Goal: Task Accomplishment & Management: Manage account settings

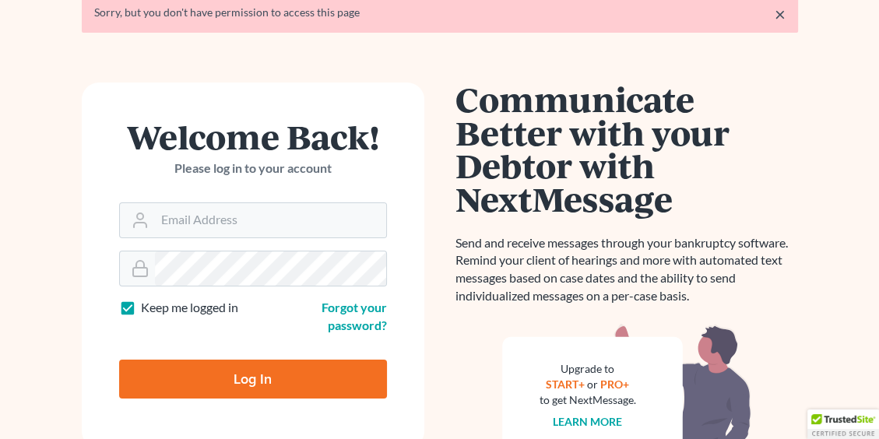
scroll to position [156, 0]
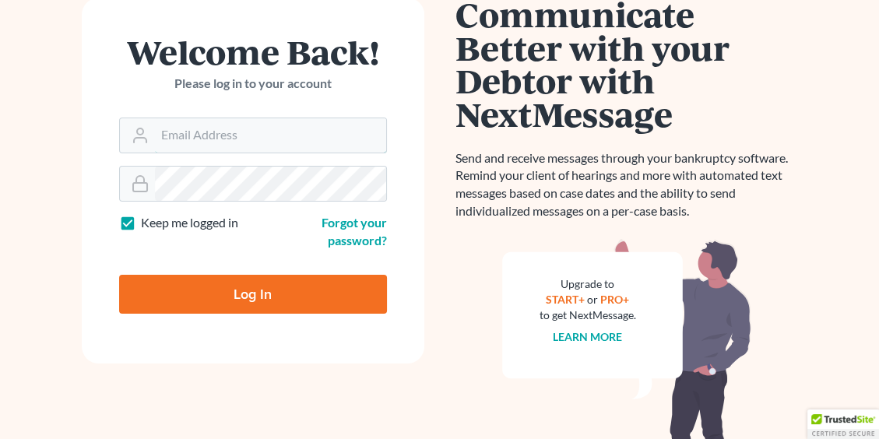
type input "[PERSON_NAME][EMAIL_ADDRESS][DOMAIN_NAME]"
click at [247, 308] on input "Log In" at bounding box center [253, 294] width 268 height 39
type input "Thinking..."
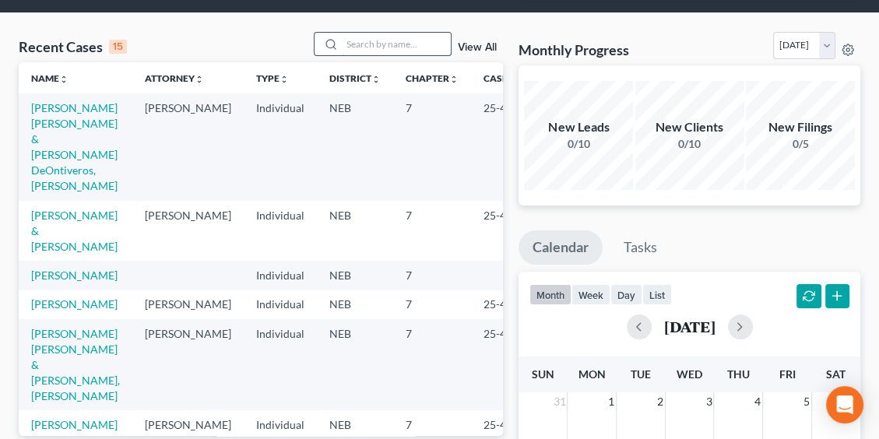
click at [383, 40] on input "search" at bounding box center [396, 44] width 109 height 23
type input "hallock"
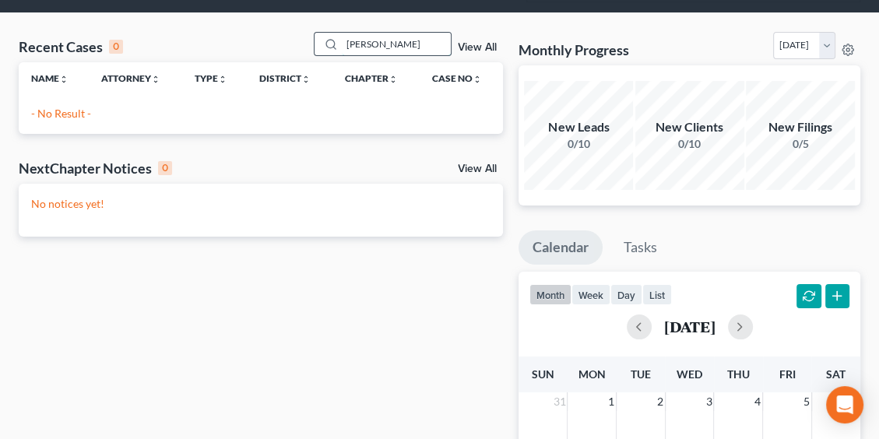
drag, startPoint x: 403, startPoint y: 41, endPoint x: 329, endPoint y: 38, distance: 74.8
click at [329, 38] on div "hallock" at bounding box center [383, 44] width 139 height 24
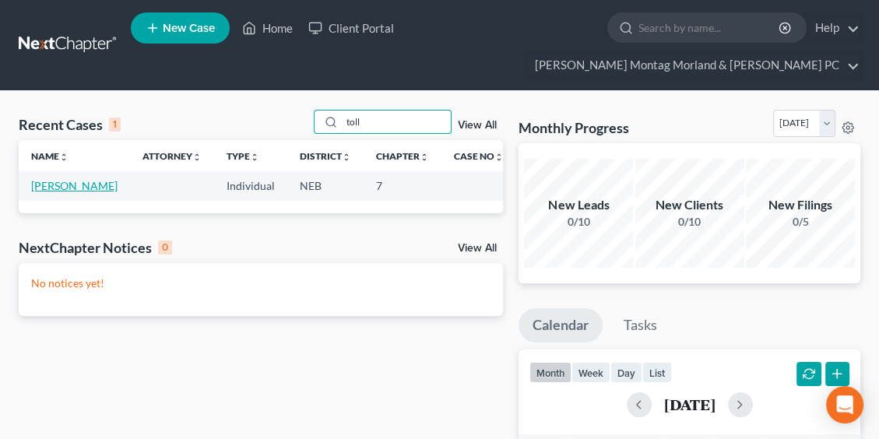
type input "toll"
click at [35, 188] on link "Tollman, George" at bounding box center [74, 185] width 86 height 13
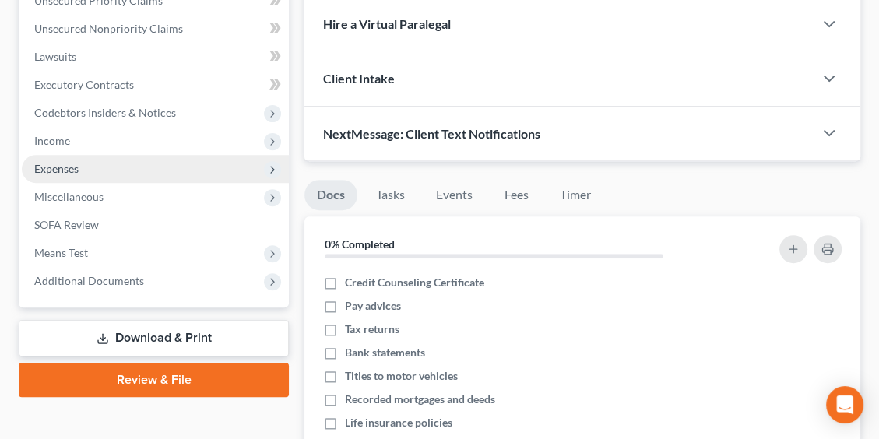
scroll to position [78, 0]
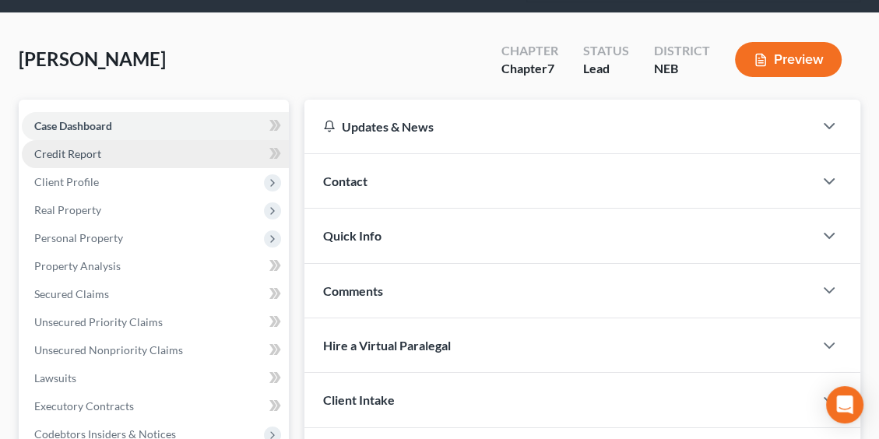
click at [62, 143] on link "Credit Report" at bounding box center [155, 154] width 267 height 28
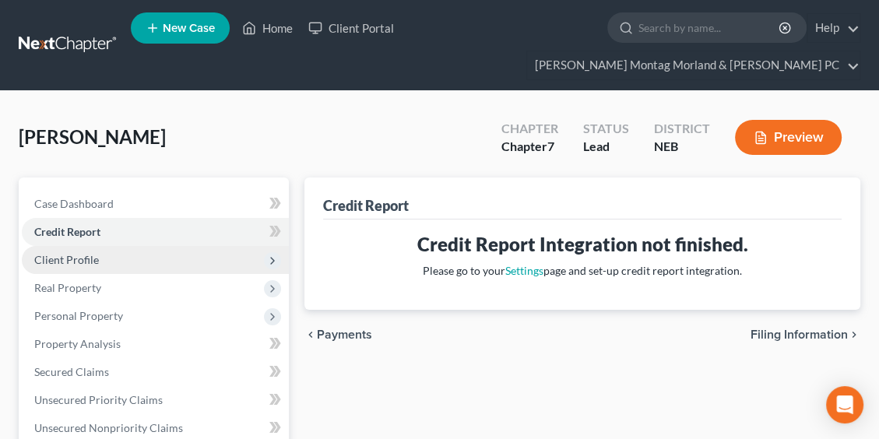
click at [65, 259] on span "Client Profile" at bounding box center [66, 259] width 65 height 13
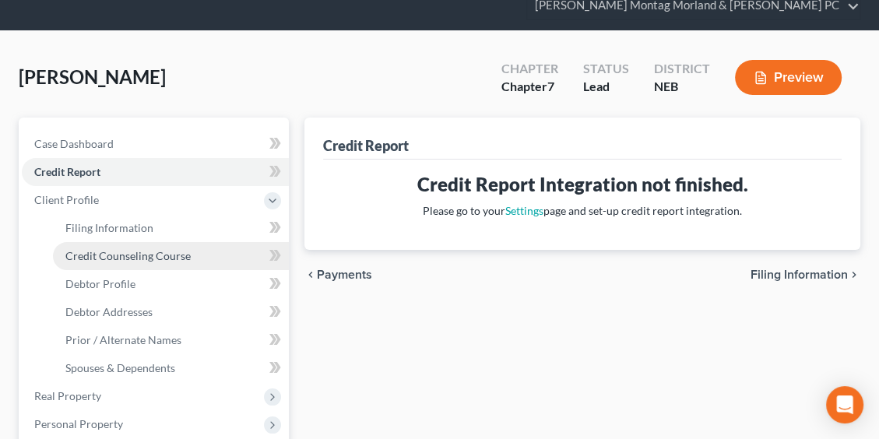
scroll to position [234, 0]
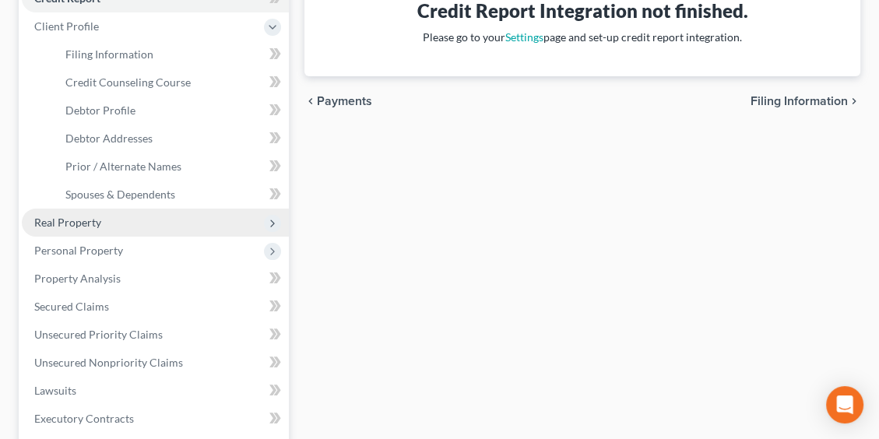
click at [86, 219] on span "Real Property" at bounding box center [67, 222] width 67 height 13
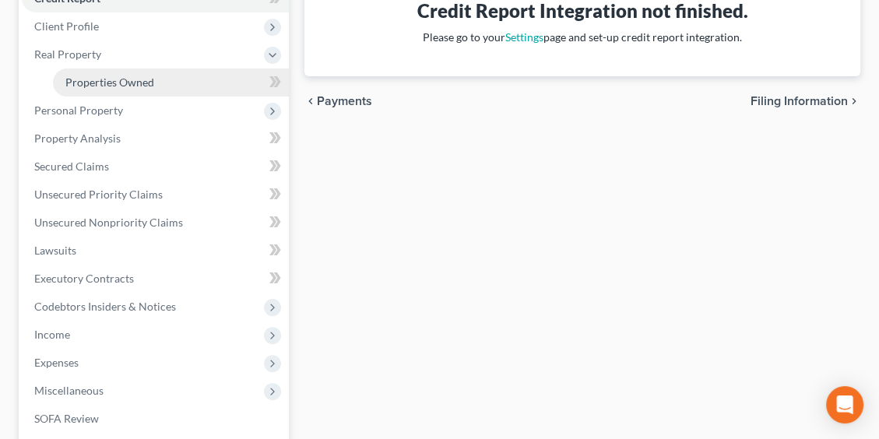
click at [103, 83] on span "Properties Owned" at bounding box center [109, 82] width 89 height 13
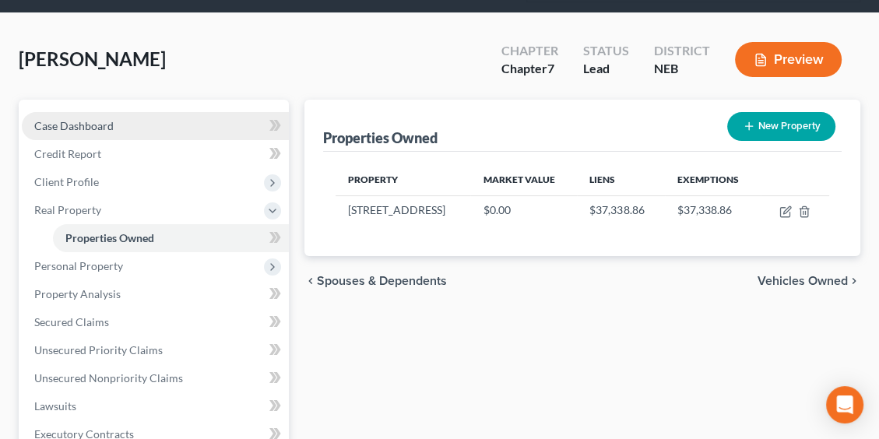
scroll to position [156, 0]
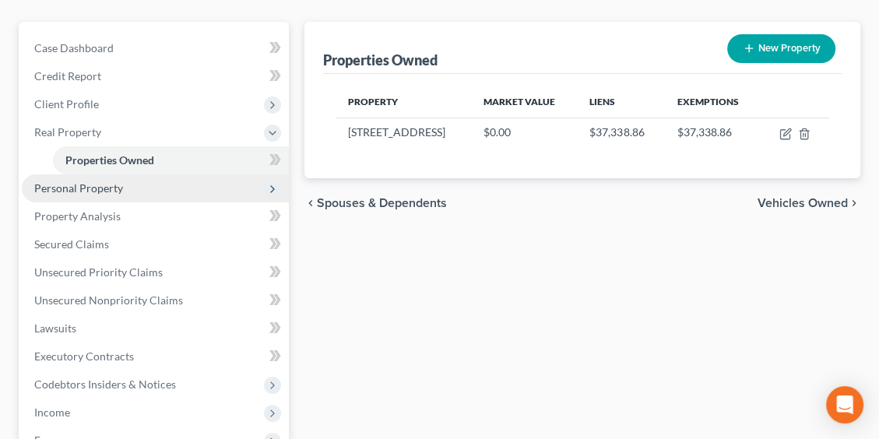
click at [110, 193] on span "Personal Property" at bounding box center [78, 187] width 89 height 13
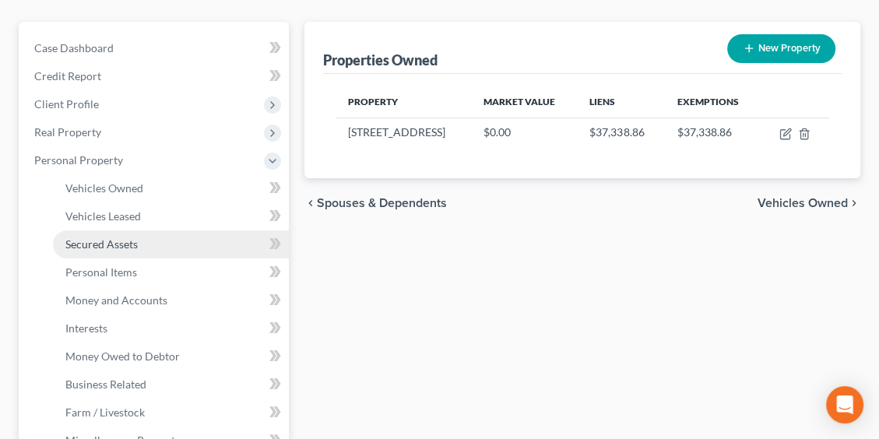
click at [118, 255] on link "Secured Assets" at bounding box center [171, 245] width 236 height 28
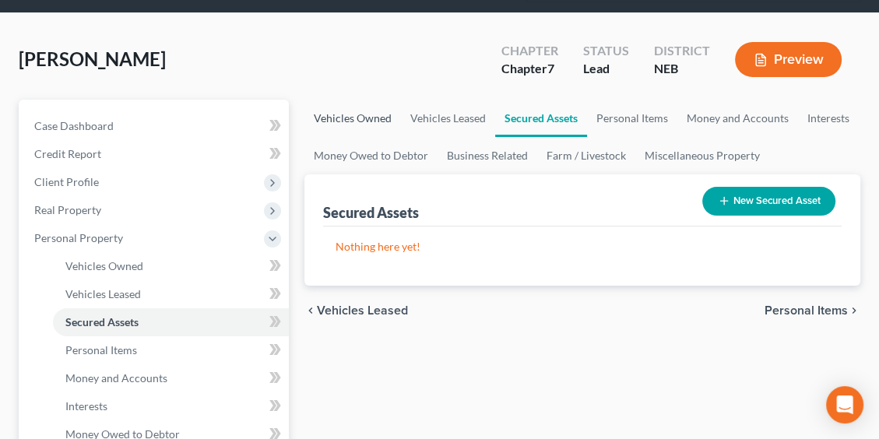
click at [347, 118] on link "Vehicles Owned" at bounding box center [353, 118] width 97 height 37
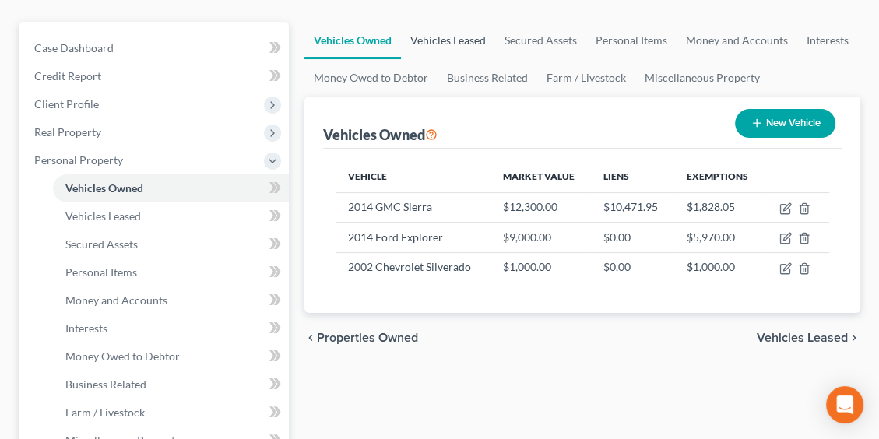
click at [441, 50] on link "Vehicles Leased" at bounding box center [448, 40] width 94 height 37
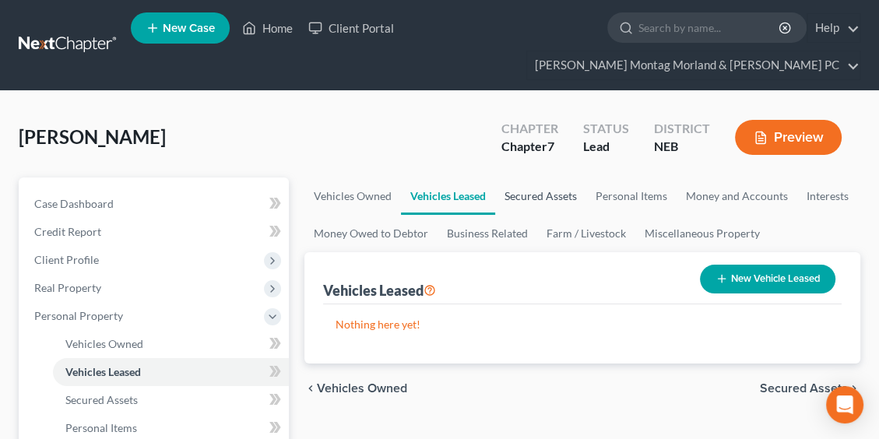
click at [545, 191] on link "Secured Assets" at bounding box center [540, 196] width 91 height 37
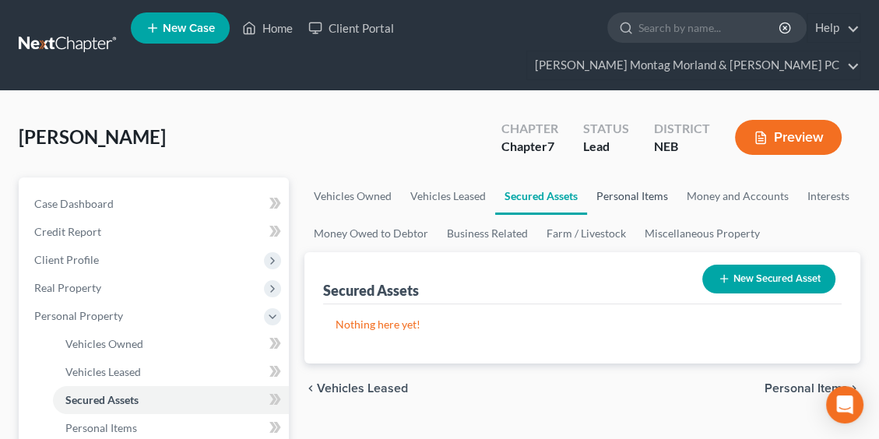
click at [639, 192] on link "Personal Items" at bounding box center [632, 196] width 90 height 37
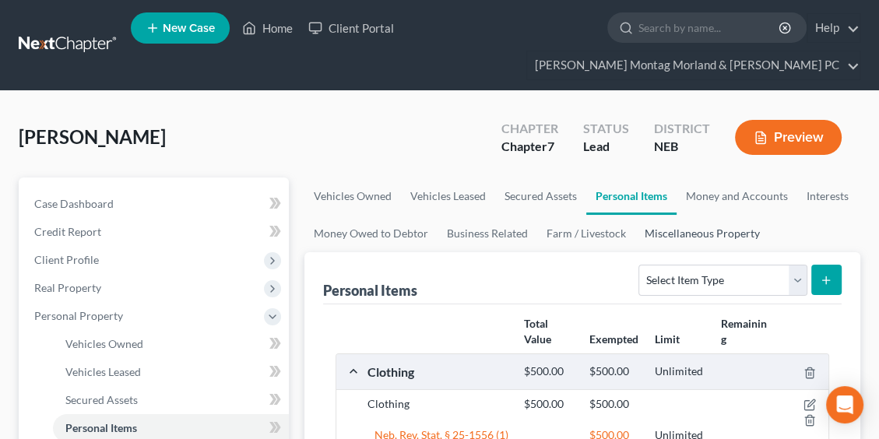
click at [710, 235] on link "Miscellaneous Property" at bounding box center [703, 233] width 134 height 37
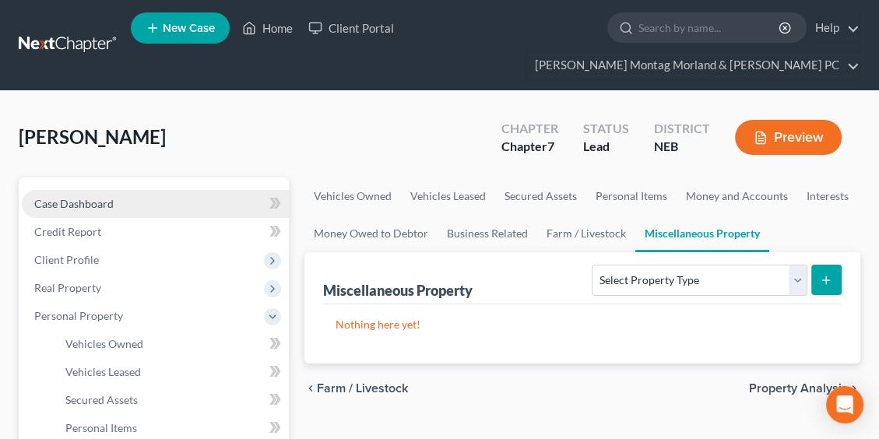
click at [97, 206] on span "Case Dashboard" at bounding box center [73, 203] width 79 height 13
